Goal: Transaction & Acquisition: Obtain resource

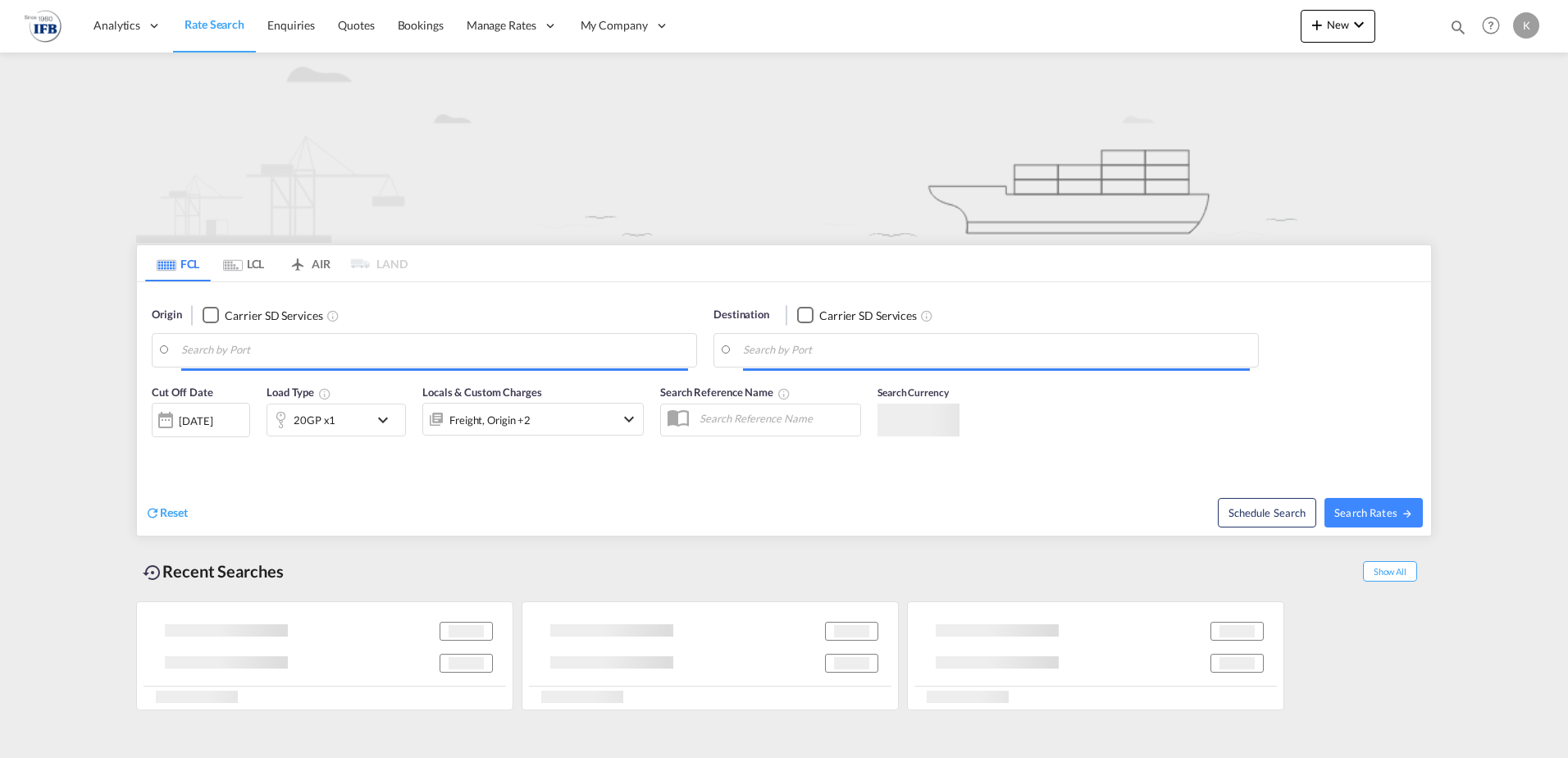
type input "[GEOGRAPHIC_DATA], CNFOC"
type input "[GEOGRAPHIC_DATA], BEANR"
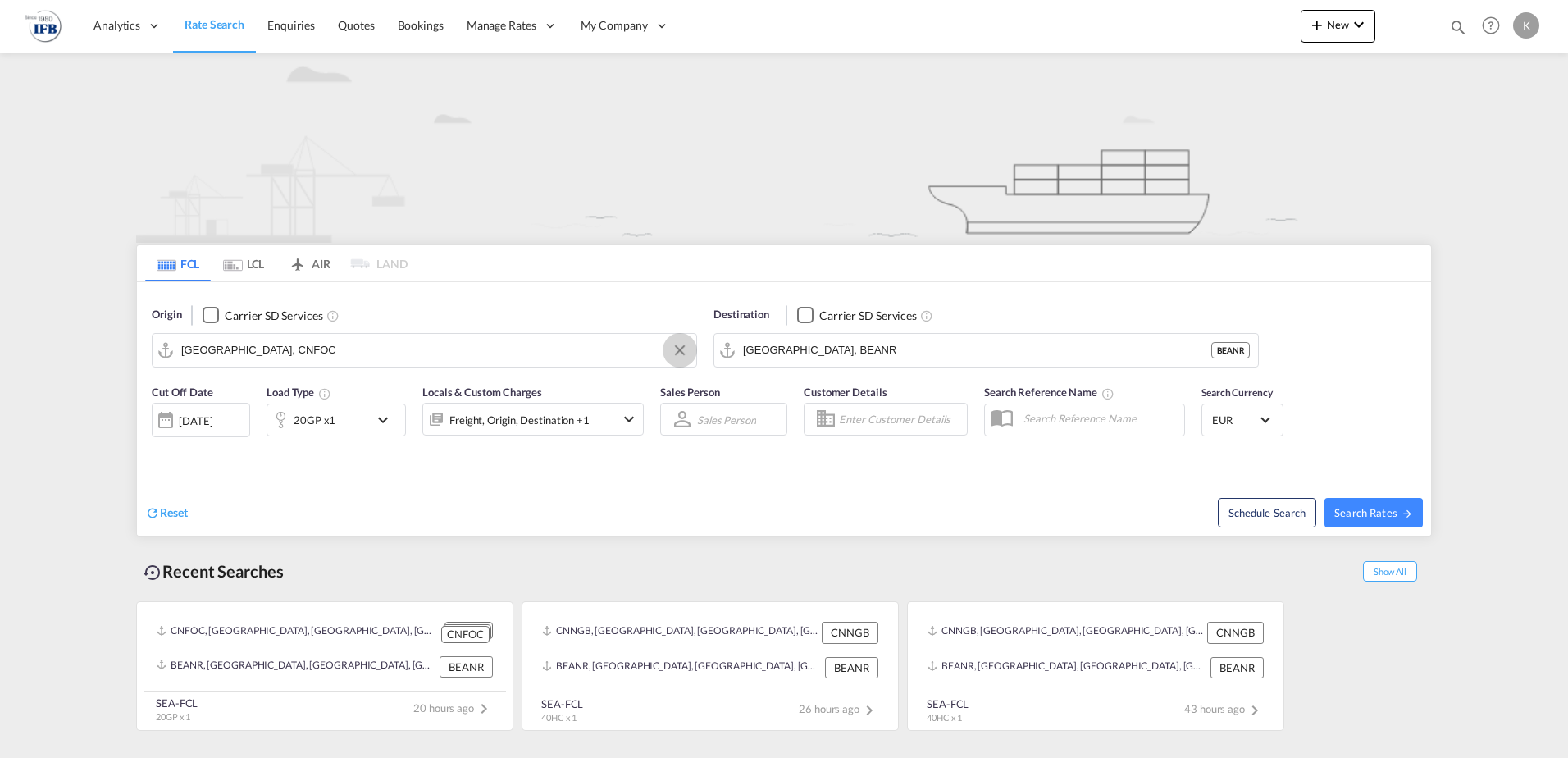
click at [682, 347] on button "Clear Input" at bounding box center [680, 350] width 25 height 25
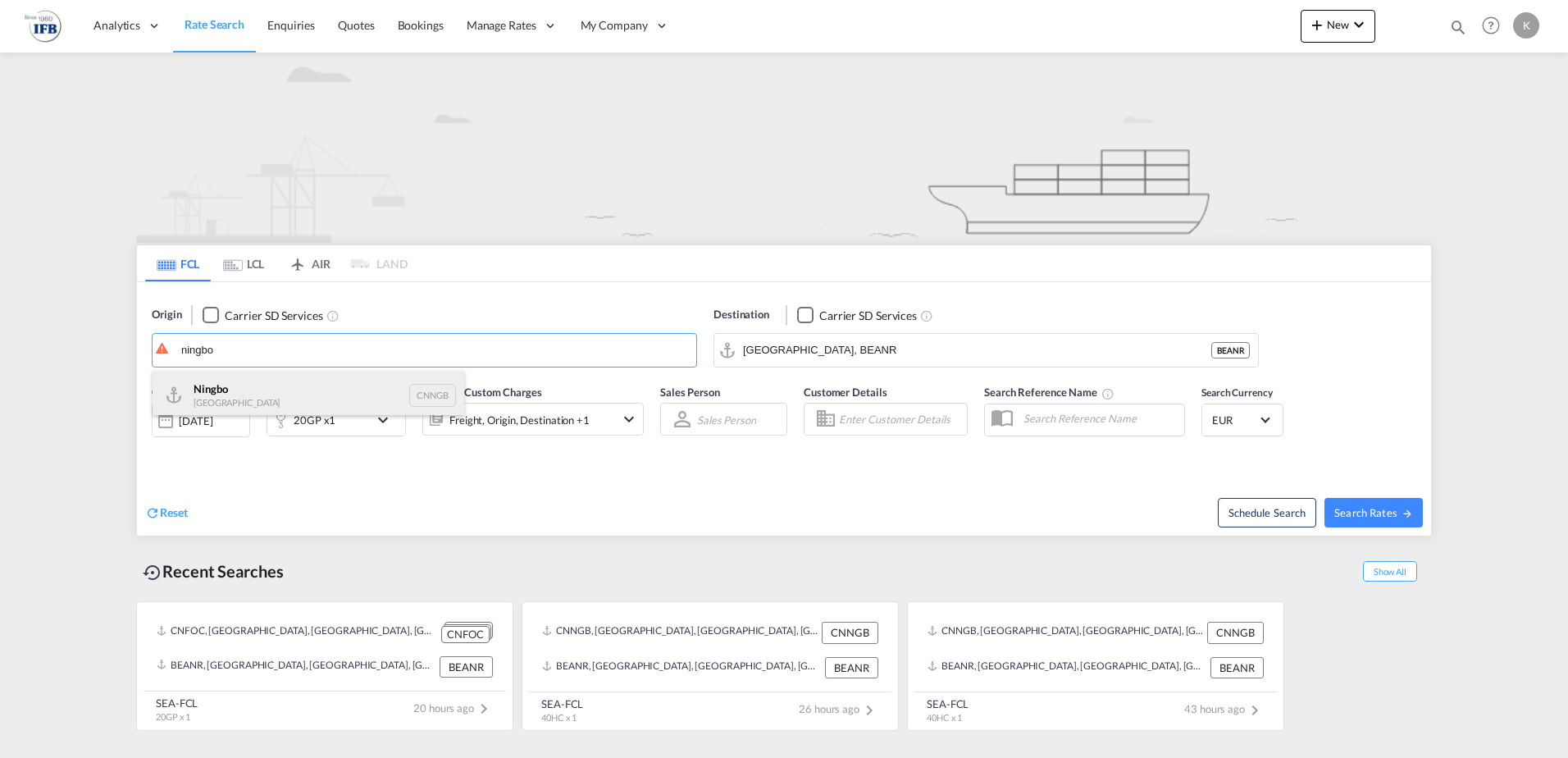
click at [280, 383] on div "Ningbo China CNNGB" at bounding box center [308, 395] width 311 height 49
type input "Ningbo, CNNGB"
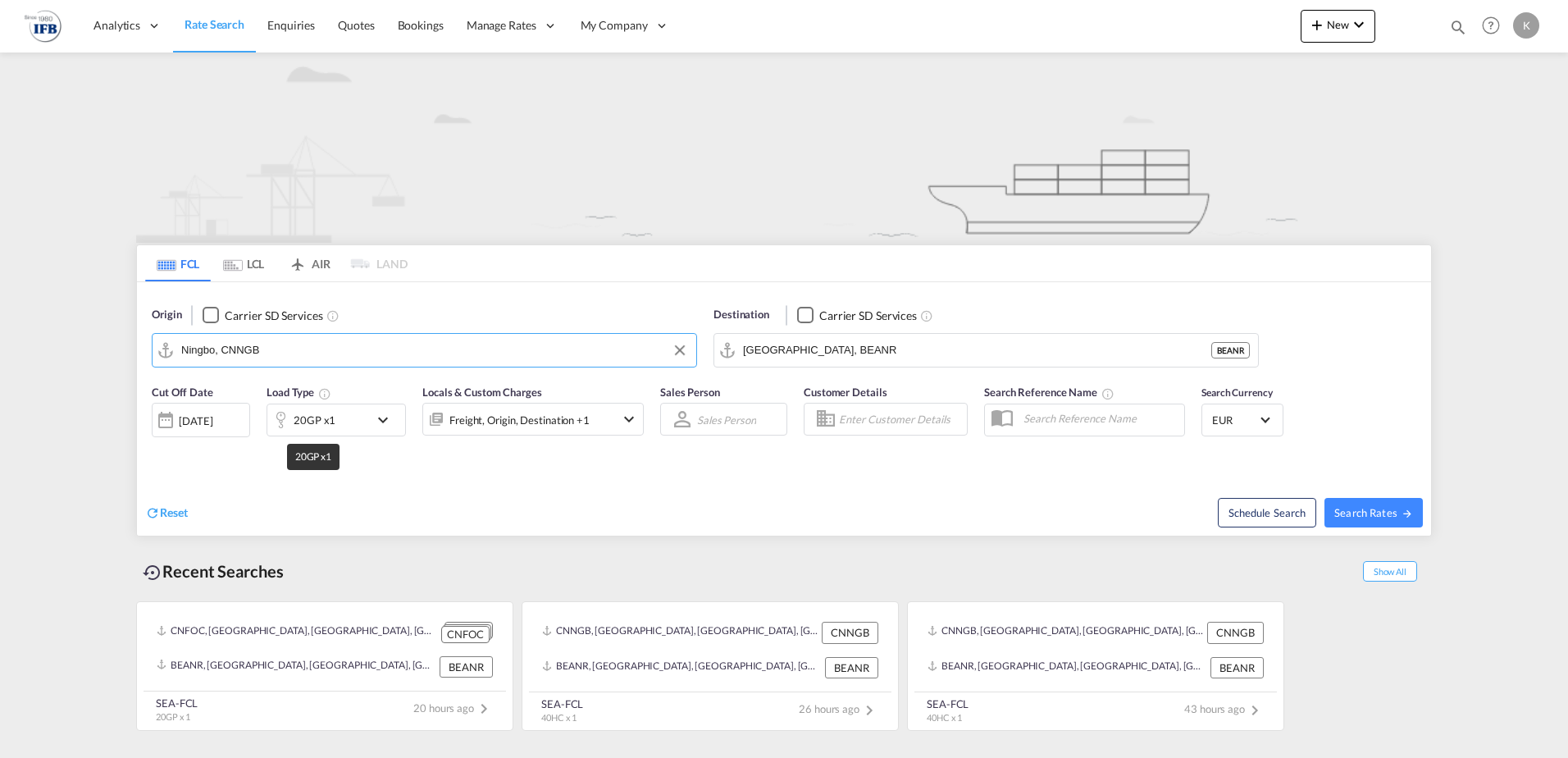
click at [333, 422] on div "20GP x1" at bounding box center [314, 420] width 42 height 23
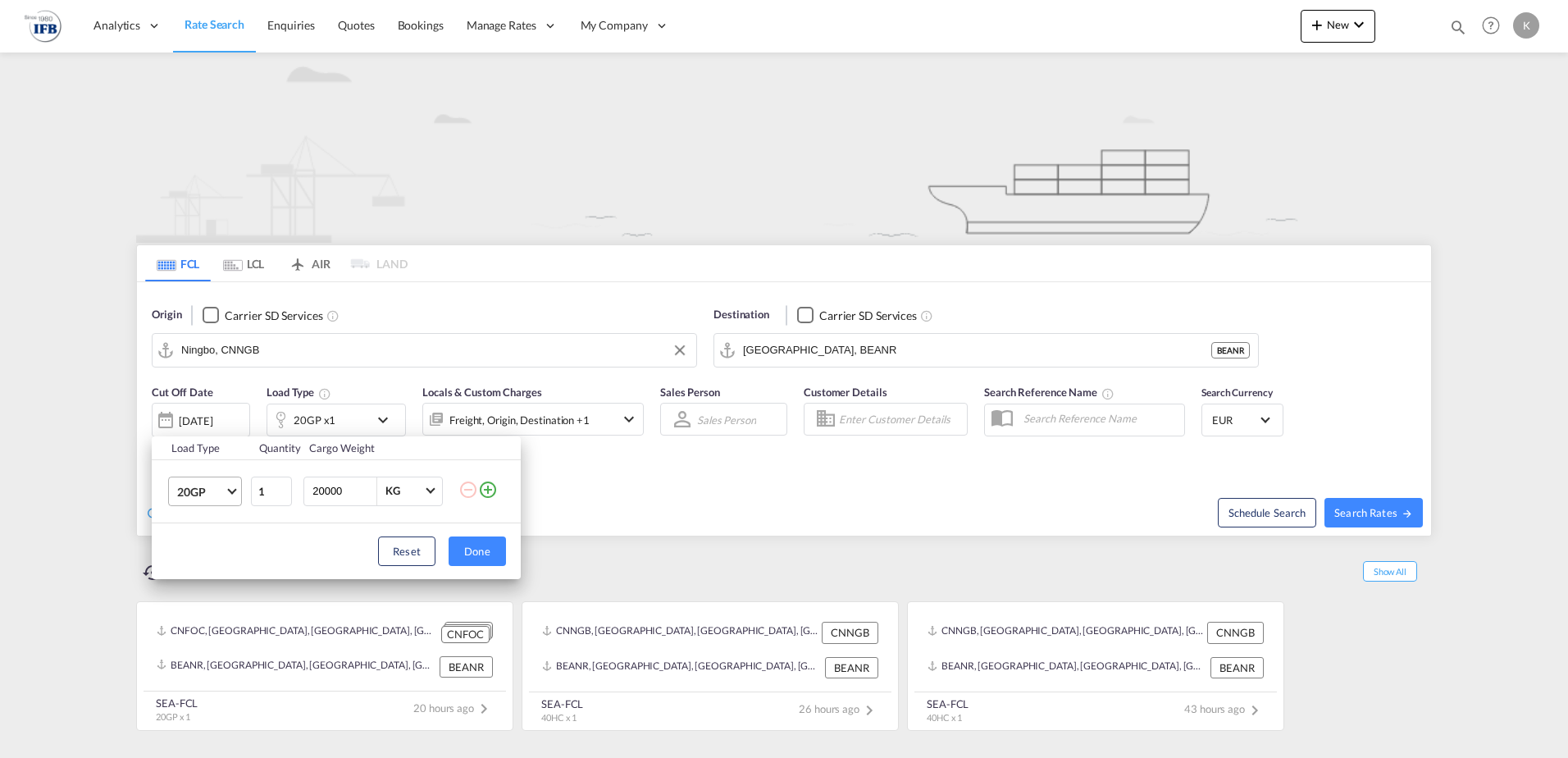
click at [233, 500] on md-select-value "20GP" at bounding box center [208, 492] width 66 height 28
click at [213, 559] on md-option "40HC" at bounding box center [220, 570] width 112 height 40
click at [489, 546] on button "Done" at bounding box center [478, 552] width 57 height 30
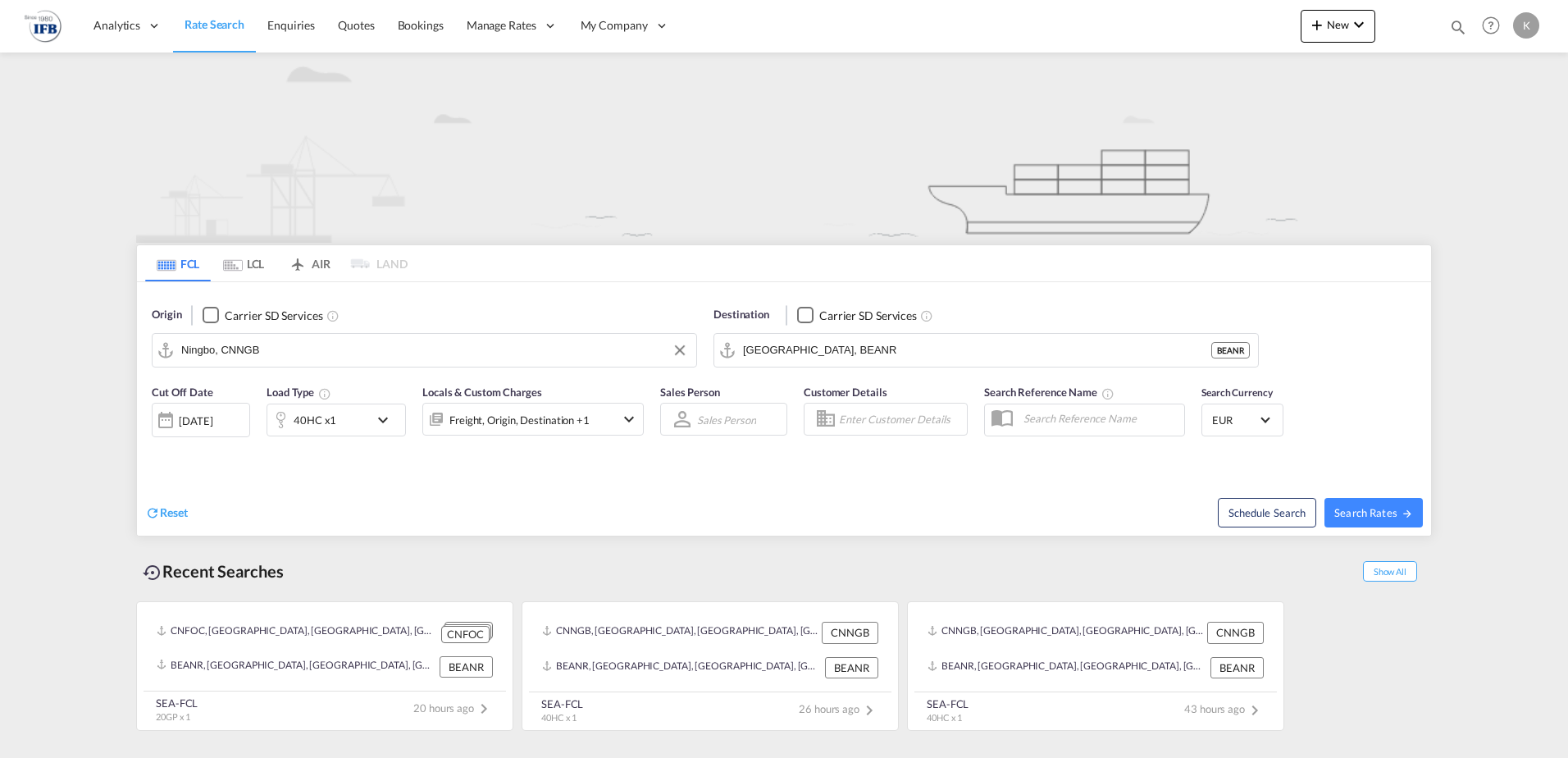
click at [169, 417] on div at bounding box center [165, 421] width 26 height 33
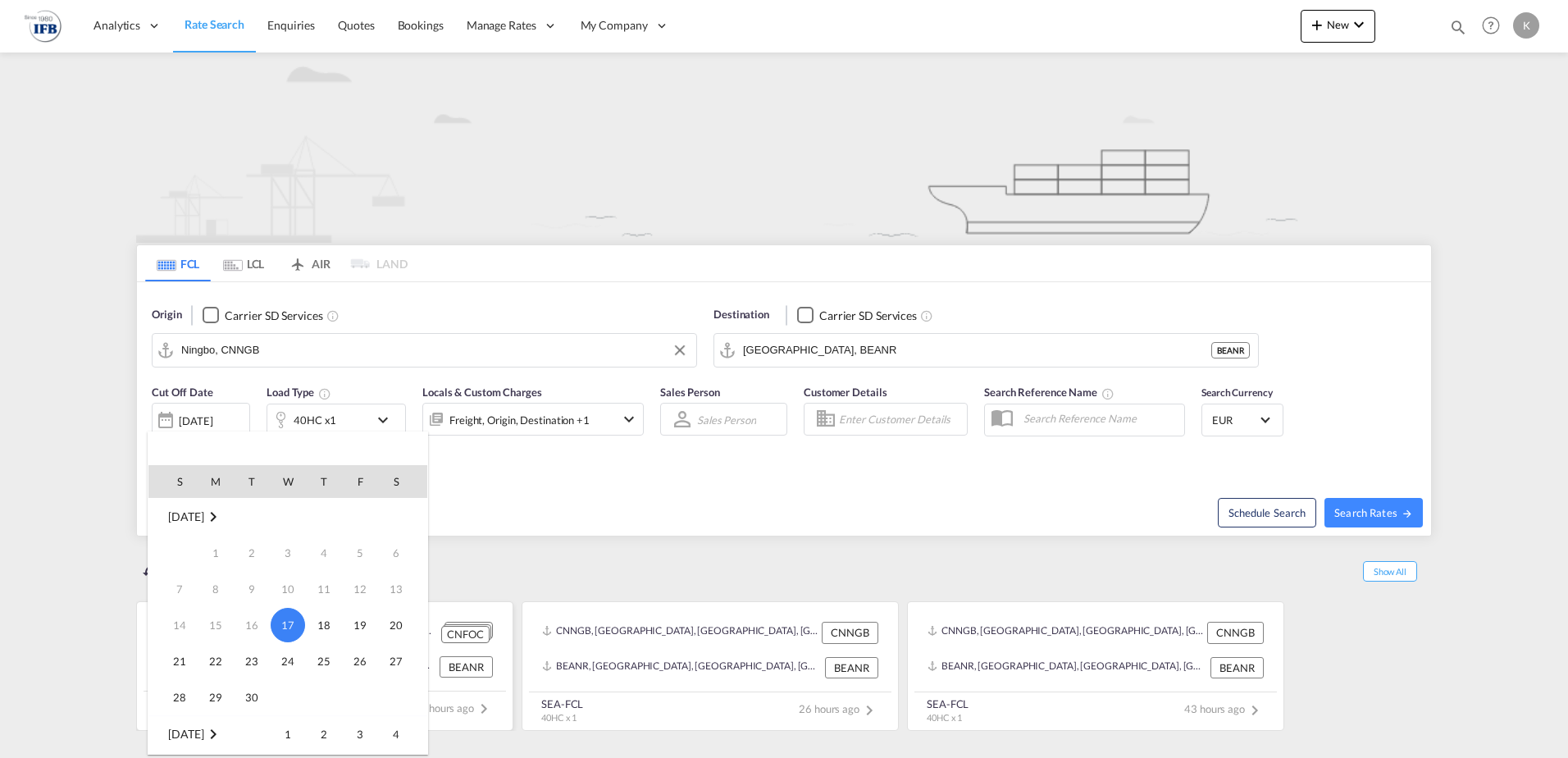
drag, startPoint x: 260, startPoint y: 665, endPoint x: 273, endPoint y: 661, distance: 13.6
click at [260, 664] on span "23" at bounding box center [252, 662] width 33 height 33
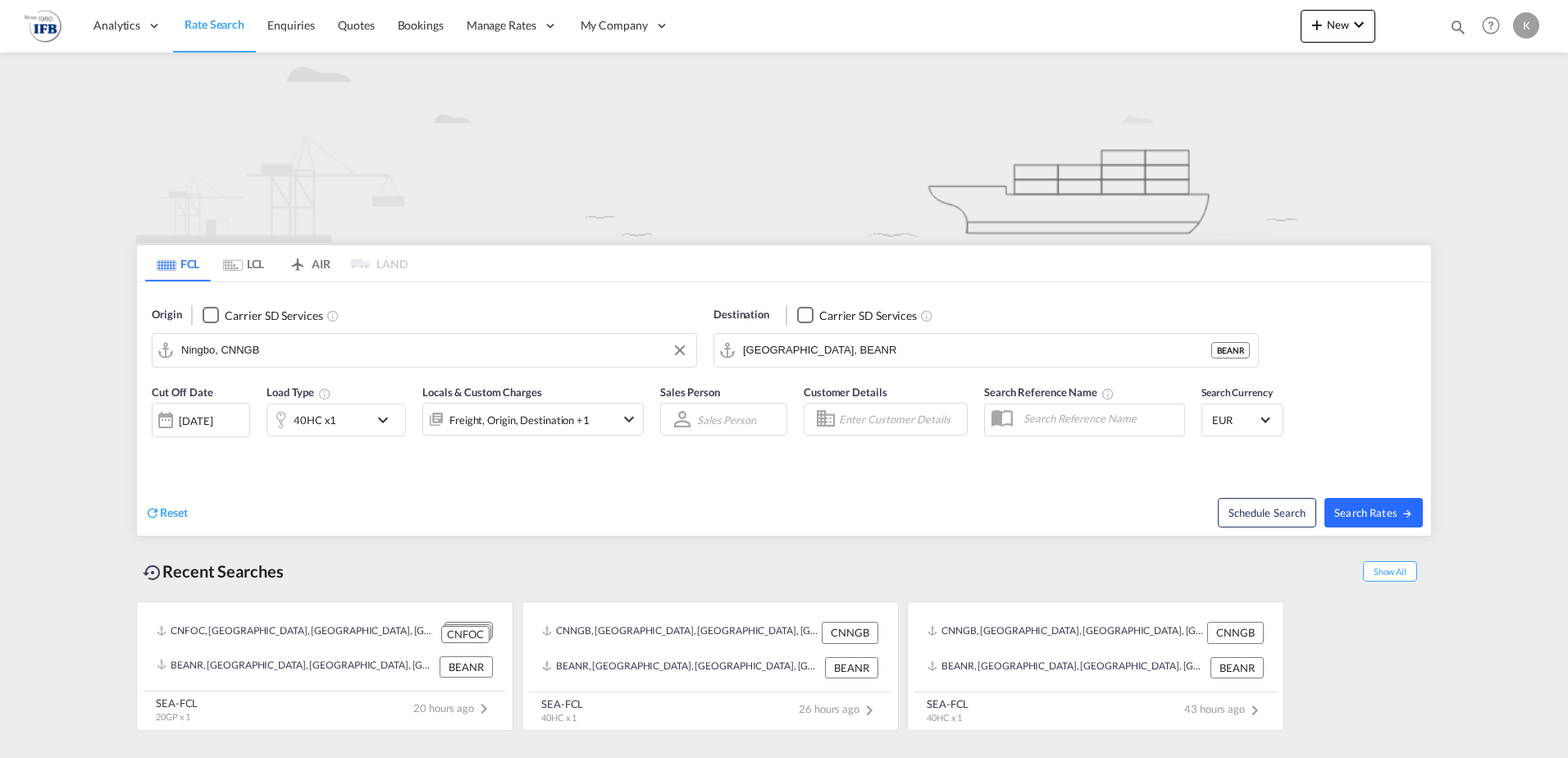
click at [1389, 509] on span "Search Rates" at bounding box center [1373, 513] width 79 height 13
type input "CNNGB to BEANR / [DATE]"
